Goal: Task Accomplishment & Management: Use online tool/utility

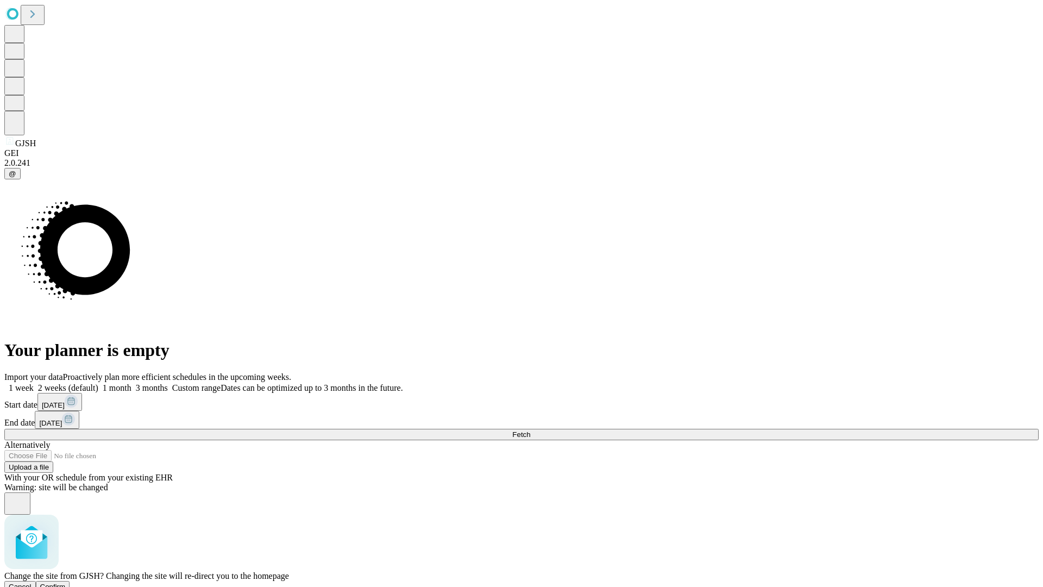
click at [66, 582] on span "Confirm" at bounding box center [53, 586] width 26 height 8
click at [131, 383] on label "1 month" at bounding box center [114, 387] width 33 height 9
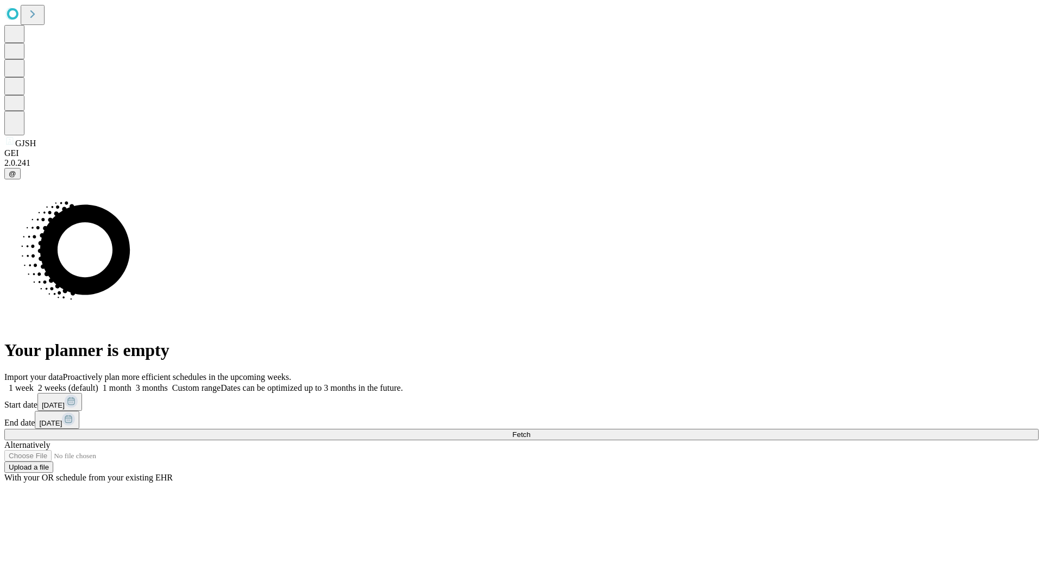
click at [530, 430] on span "Fetch" at bounding box center [521, 434] width 18 height 8
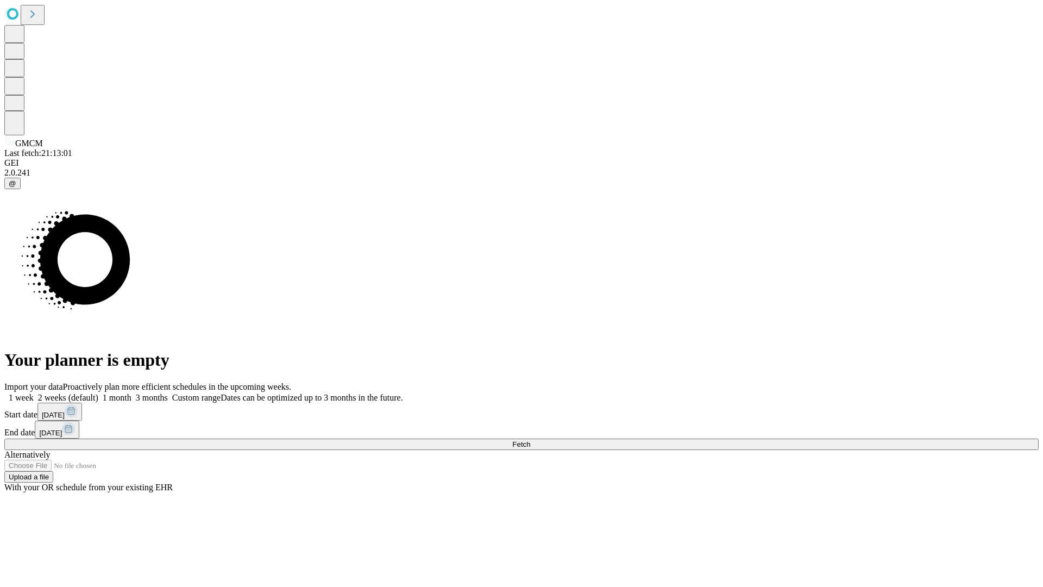
click at [131, 393] on label "1 month" at bounding box center [114, 397] width 33 height 9
click at [530, 440] on span "Fetch" at bounding box center [521, 444] width 18 height 8
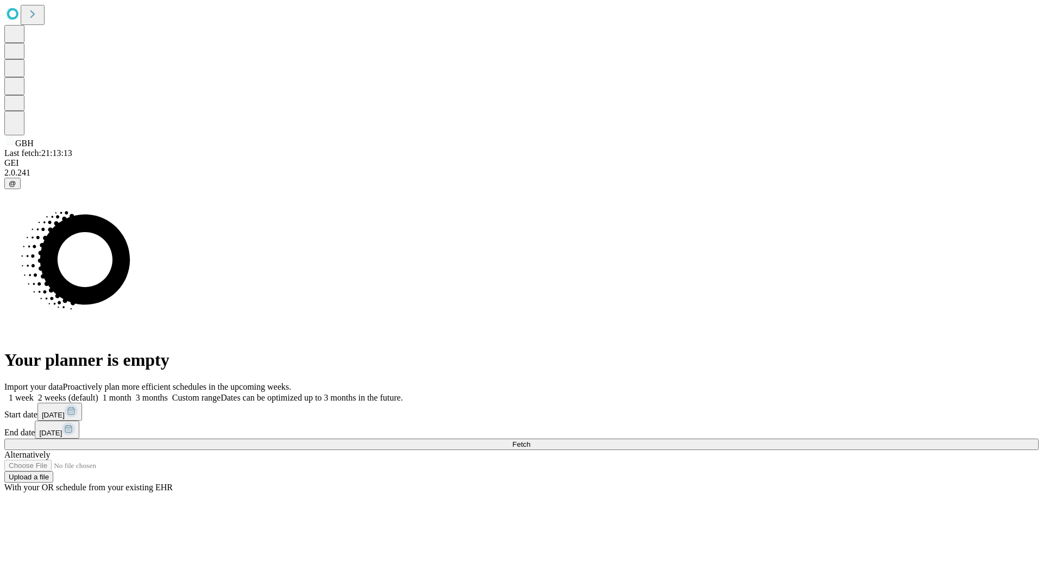
click at [131, 393] on label "1 month" at bounding box center [114, 397] width 33 height 9
click at [530, 440] on span "Fetch" at bounding box center [521, 444] width 18 height 8
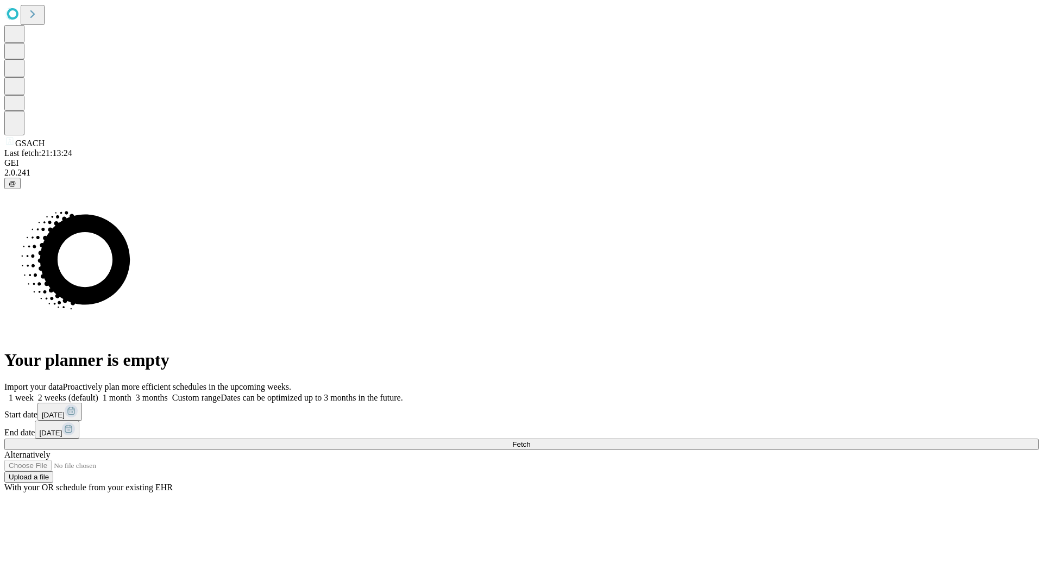
click at [131, 393] on label "1 month" at bounding box center [114, 397] width 33 height 9
click at [530, 440] on span "Fetch" at bounding box center [521, 444] width 18 height 8
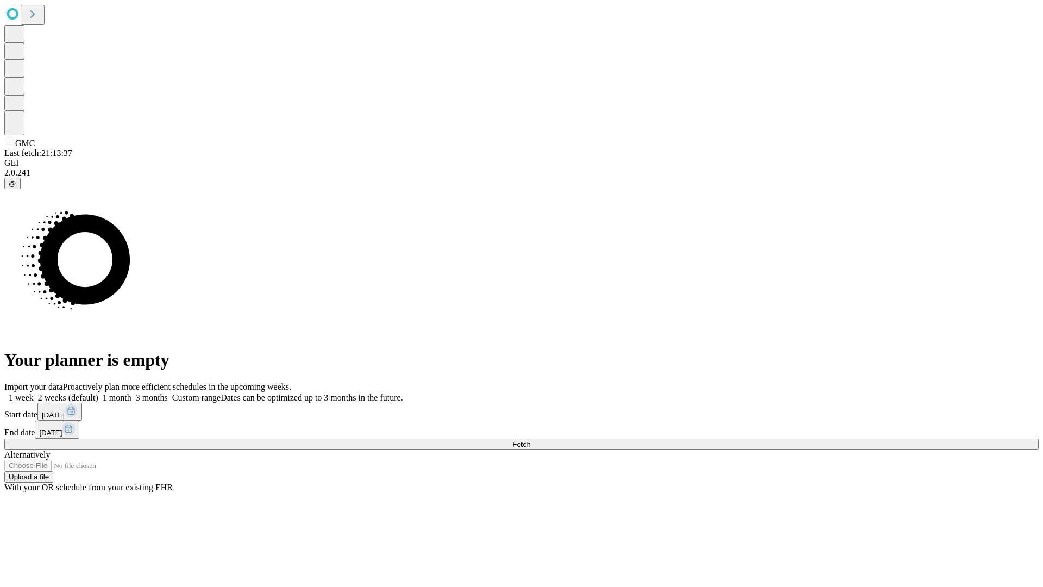
click at [131, 393] on label "1 month" at bounding box center [114, 397] width 33 height 9
click at [530, 440] on span "Fetch" at bounding box center [521, 444] width 18 height 8
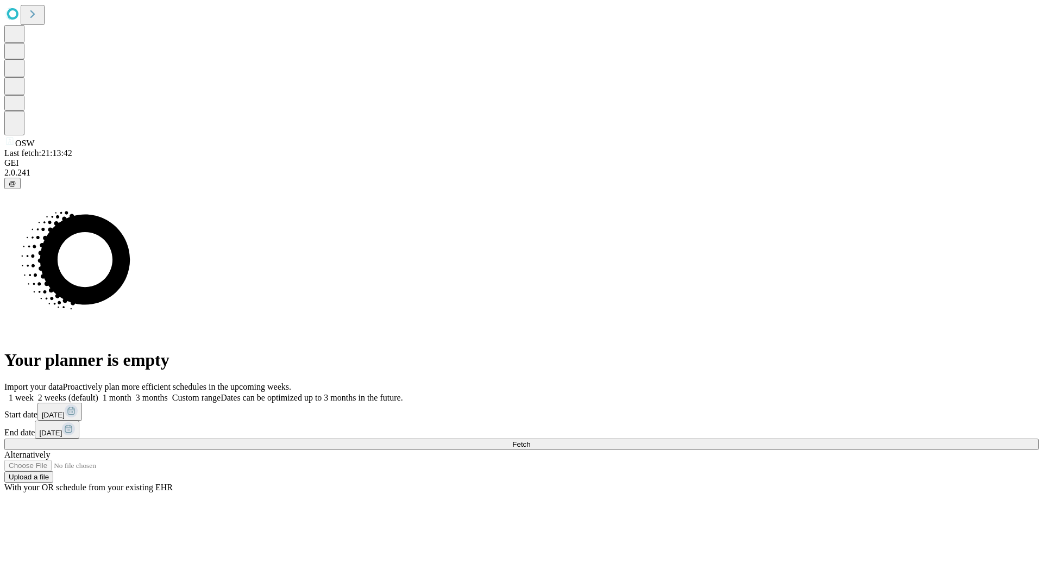
click at [131, 393] on label "1 month" at bounding box center [114, 397] width 33 height 9
click at [530, 440] on span "Fetch" at bounding box center [521, 444] width 18 height 8
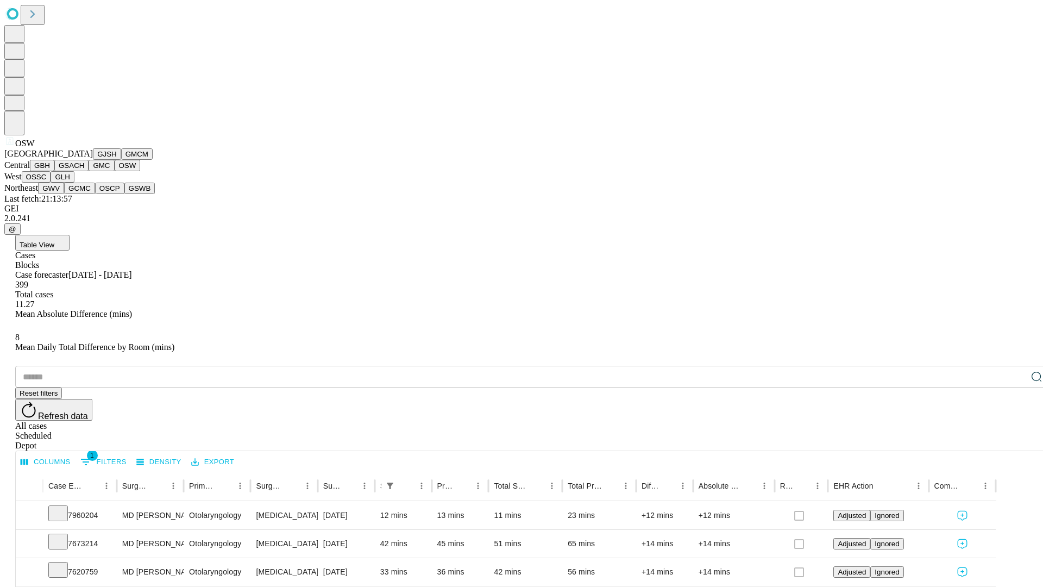
click at [51, 183] on button "OSSC" at bounding box center [36, 176] width 29 height 11
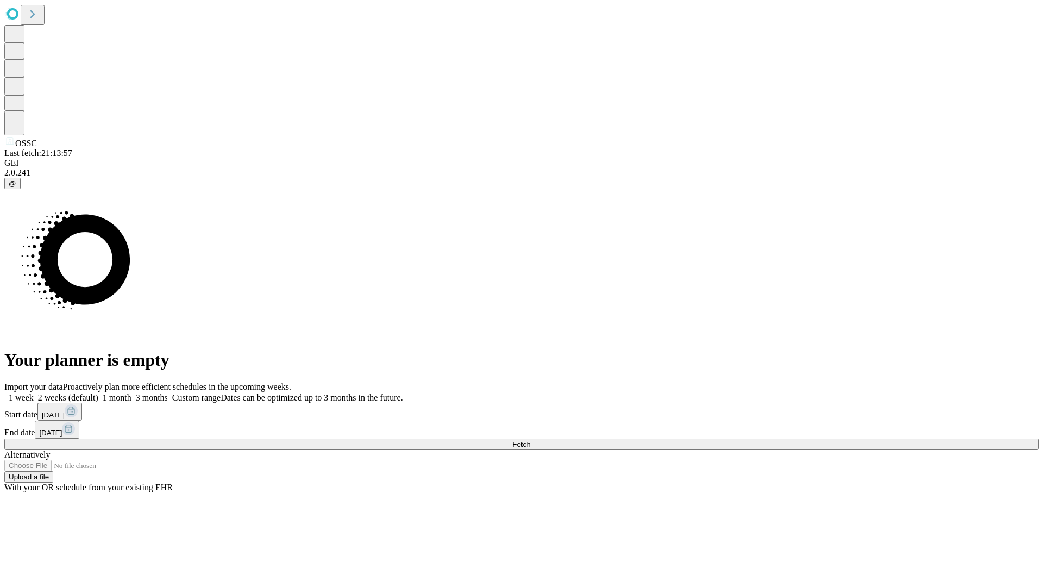
click at [131, 393] on label "1 month" at bounding box center [114, 397] width 33 height 9
click at [530, 440] on span "Fetch" at bounding box center [521, 444] width 18 height 8
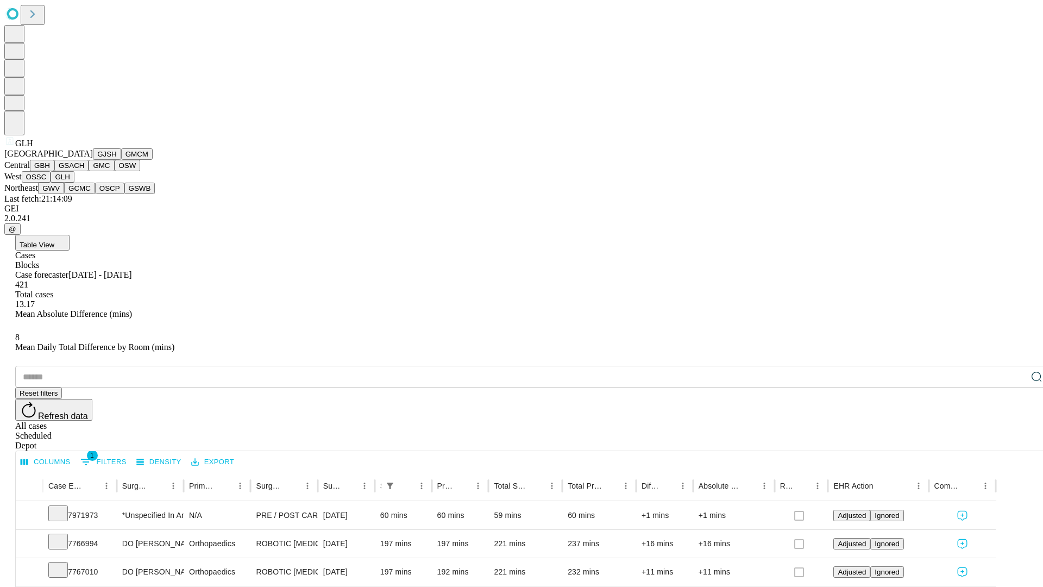
click at [64, 194] on button "GWV" at bounding box center [51, 188] width 26 height 11
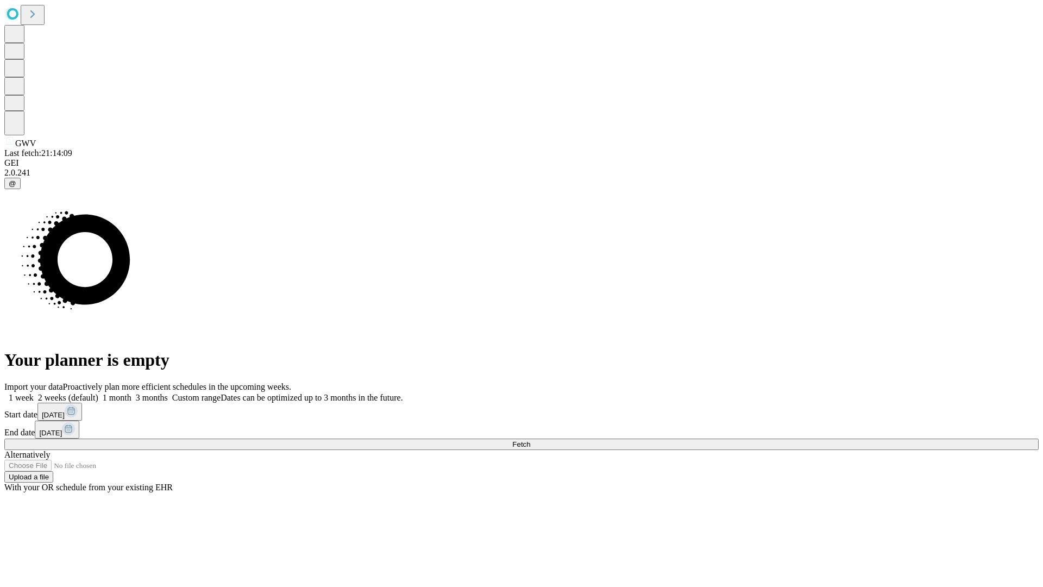
click at [131, 393] on label "1 month" at bounding box center [114, 397] width 33 height 9
click at [530, 440] on span "Fetch" at bounding box center [521, 444] width 18 height 8
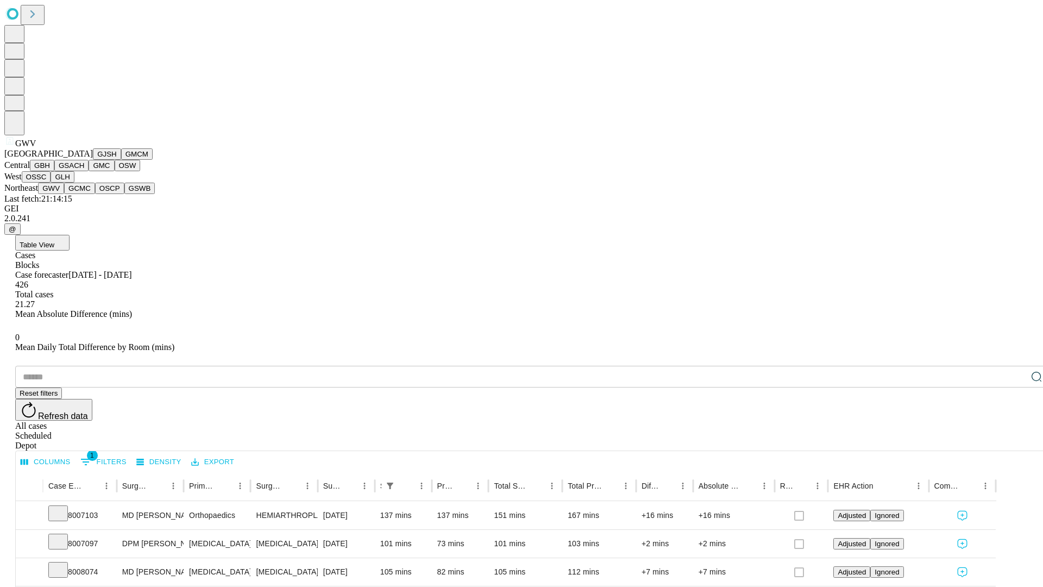
click at [84, 194] on button "GCMC" at bounding box center [79, 188] width 31 height 11
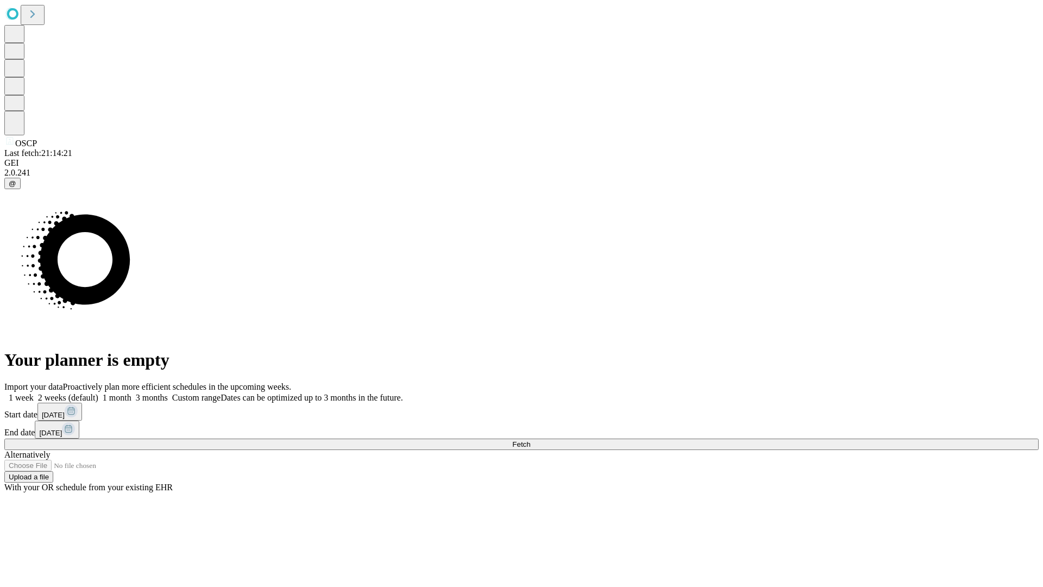
click at [131, 393] on label "1 month" at bounding box center [114, 397] width 33 height 9
click at [530, 440] on span "Fetch" at bounding box center [521, 444] width 18 height 8
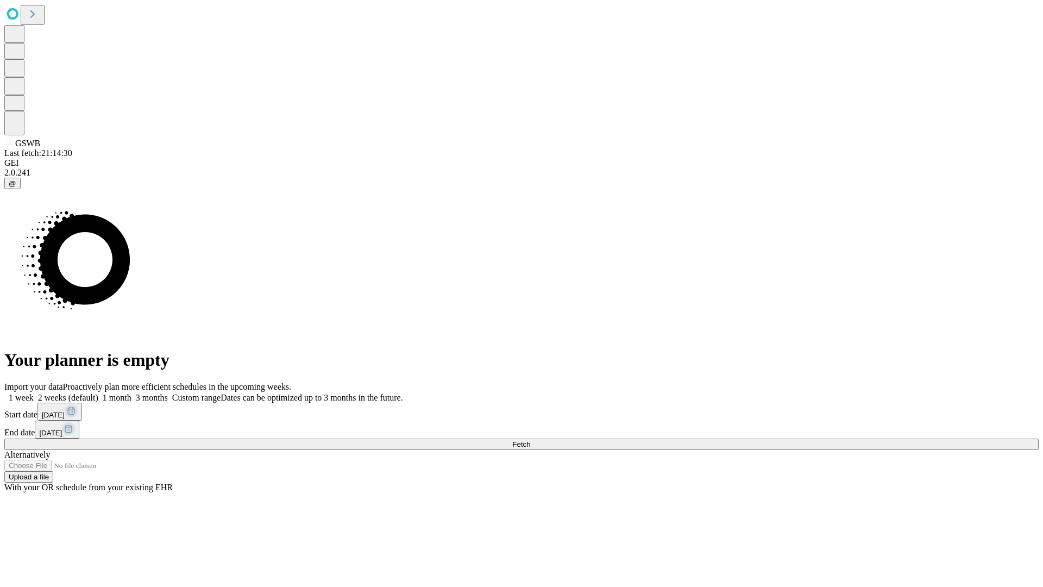
click at [131, 393] on label "1 month" at bounding box center [114, 397] width 33 height 9
click at [530, 440] on span "Fetch" at bounding box center [521, 444] width 18 height 8
